Goal: Information Seeking & Learning: Learn about a topic

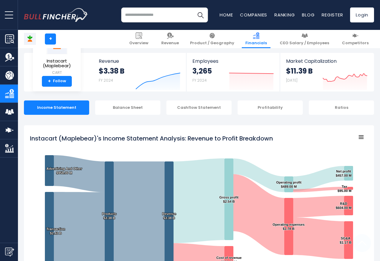
scroll to position [324, 0]
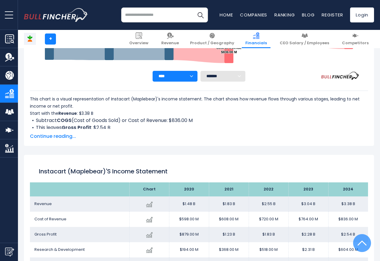
scroll to position [324, 0]
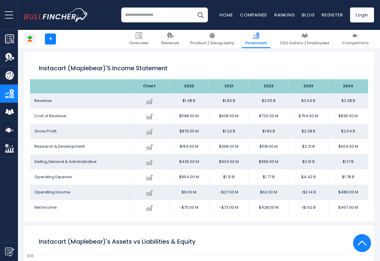
scroll to position [324, 0]
